Goal: Information Seeking & Learning: Learn about a topic

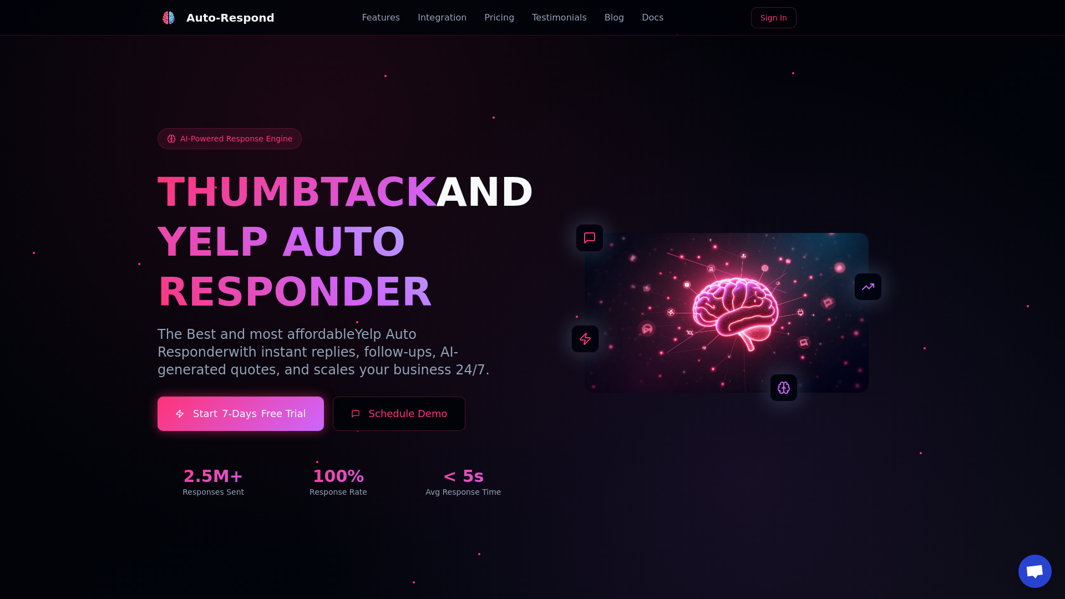
click at [605, 18] on link "Blog" at bounding box center [614, 17] width 19 height 13
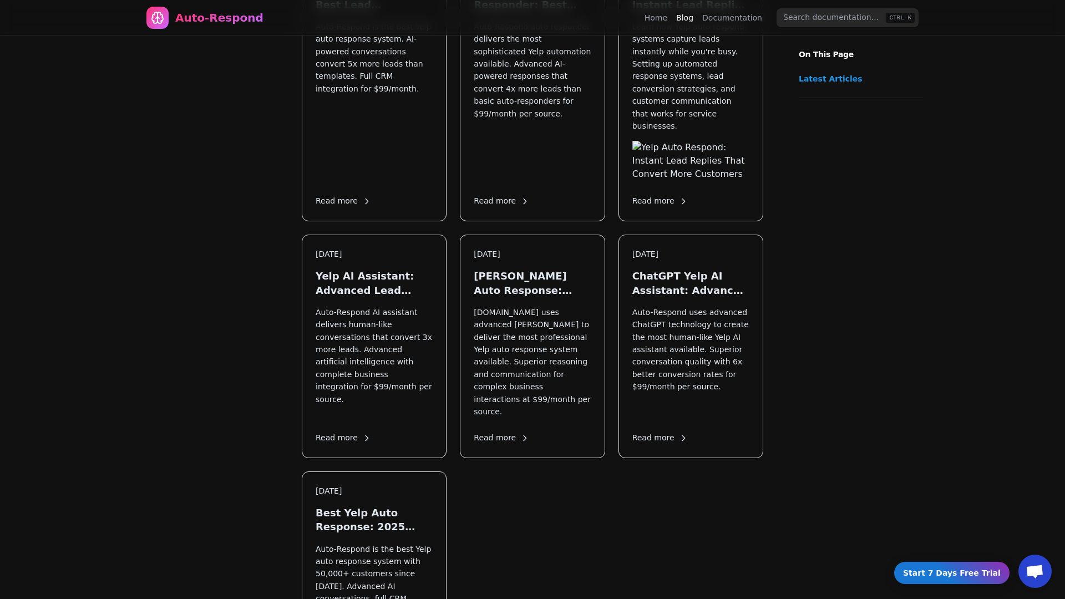
scroll to position [1539, 0]
